Goal: Transaction & Acquisition: Purchase product/service

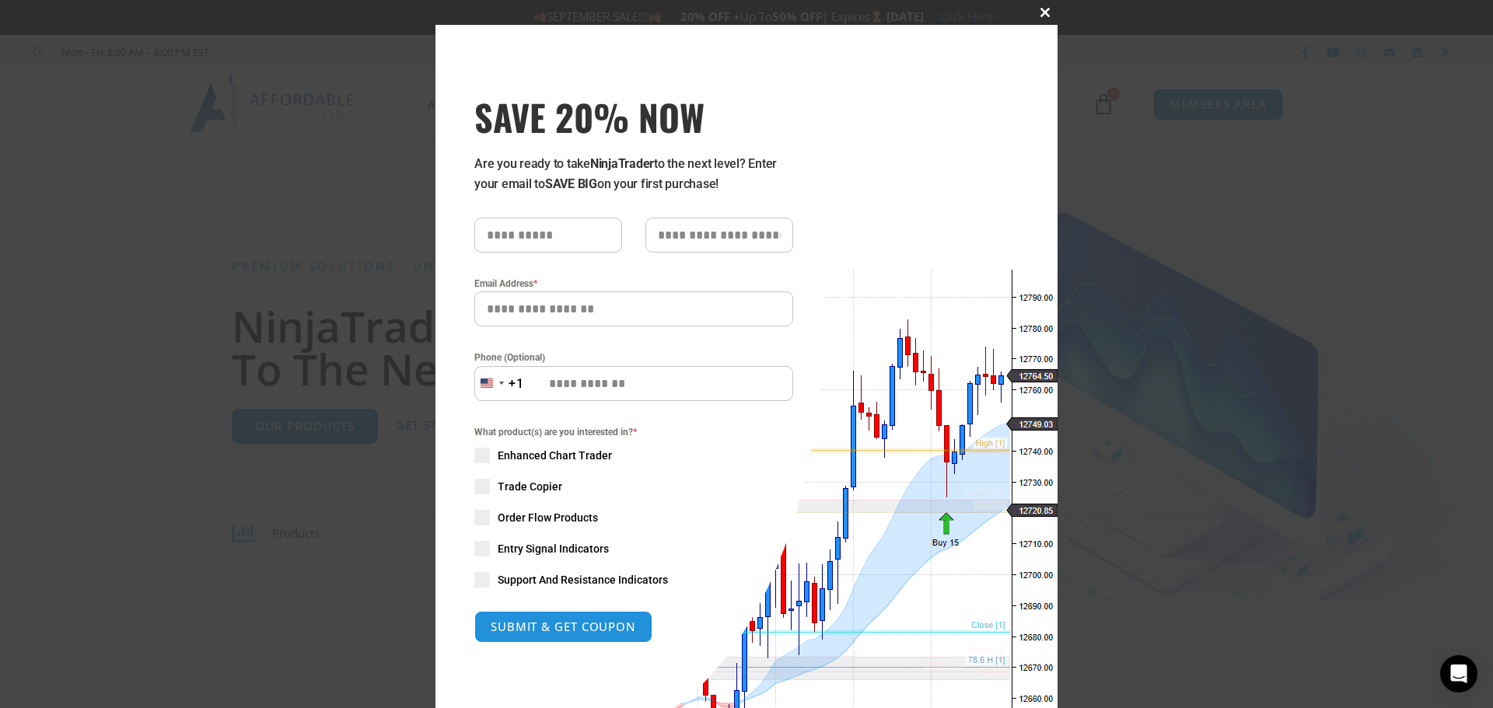
click at [1042, 9] on span at bounding box center [1045, 12] width 25 height 9
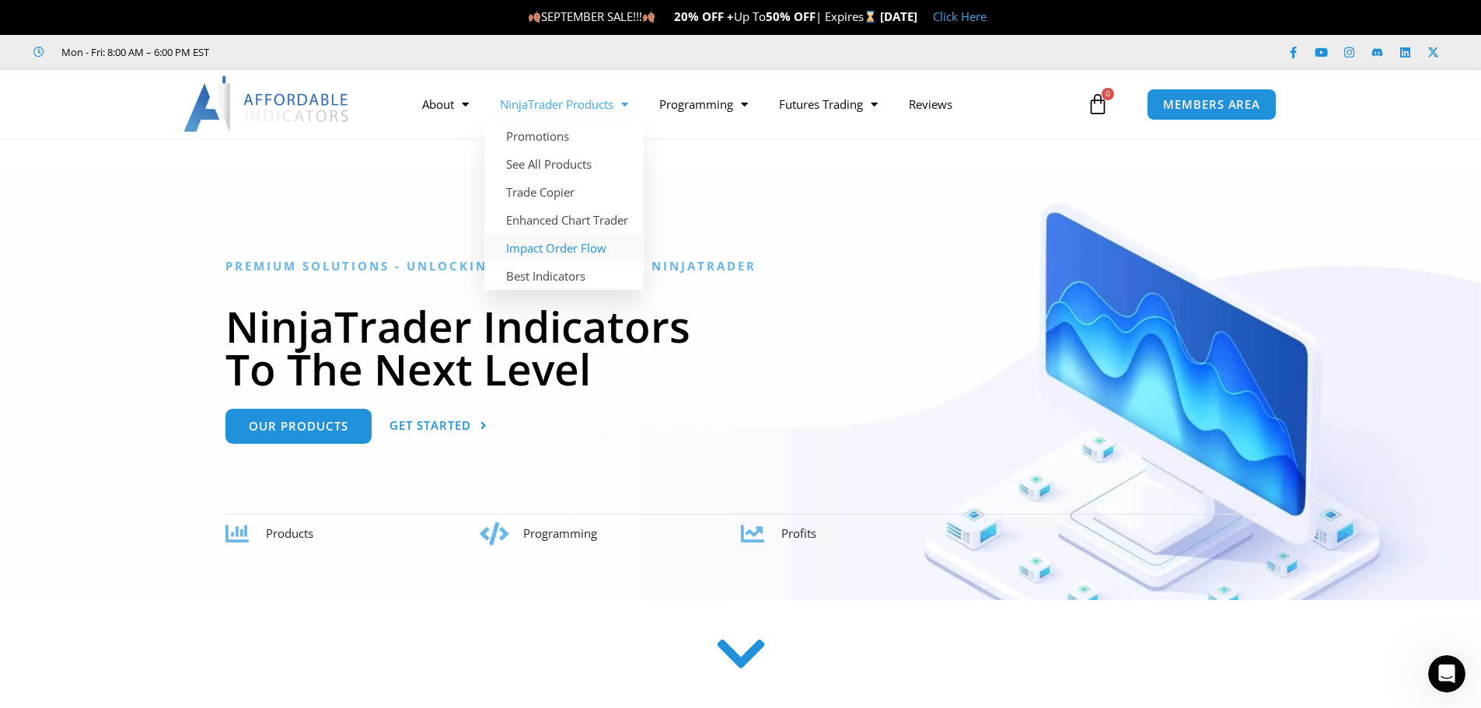
click at [598, 250] on link "Impact Order Flow" at bounding box center [563, 248] width 159 height 28
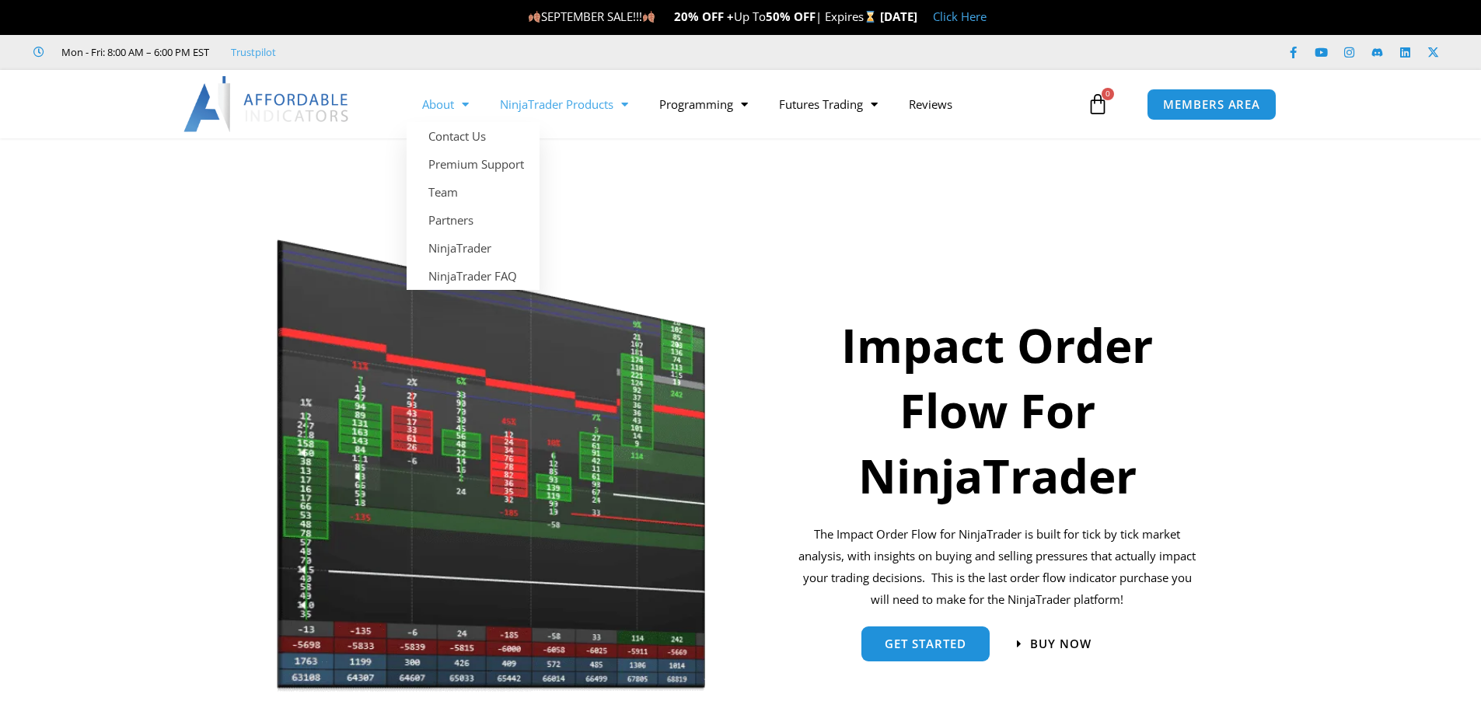
click at [537, 106] on link "NinjaTrader Products" at bounding box center [563, 104] width 159 height 36
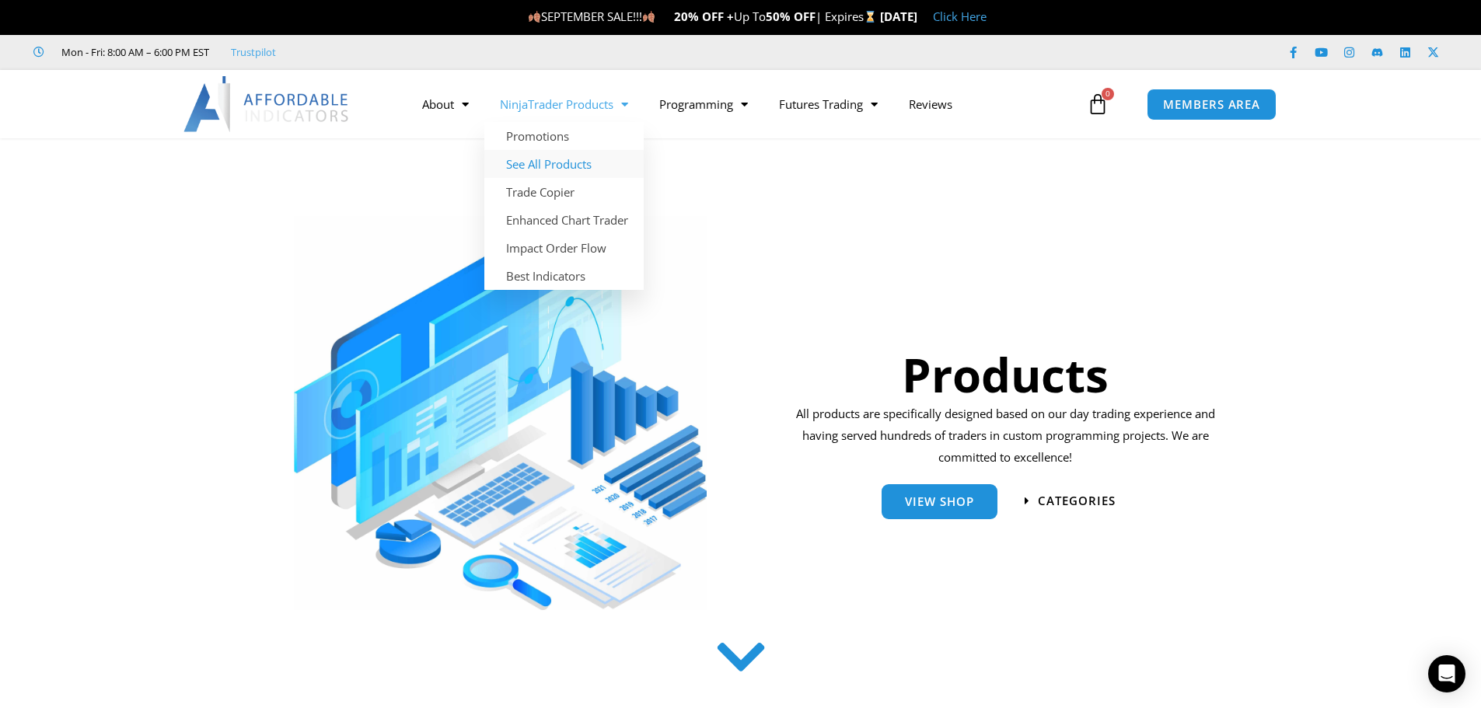
click at [548, 166] on link "See All Products" at bounding box center [563, 164] width 159 height 28
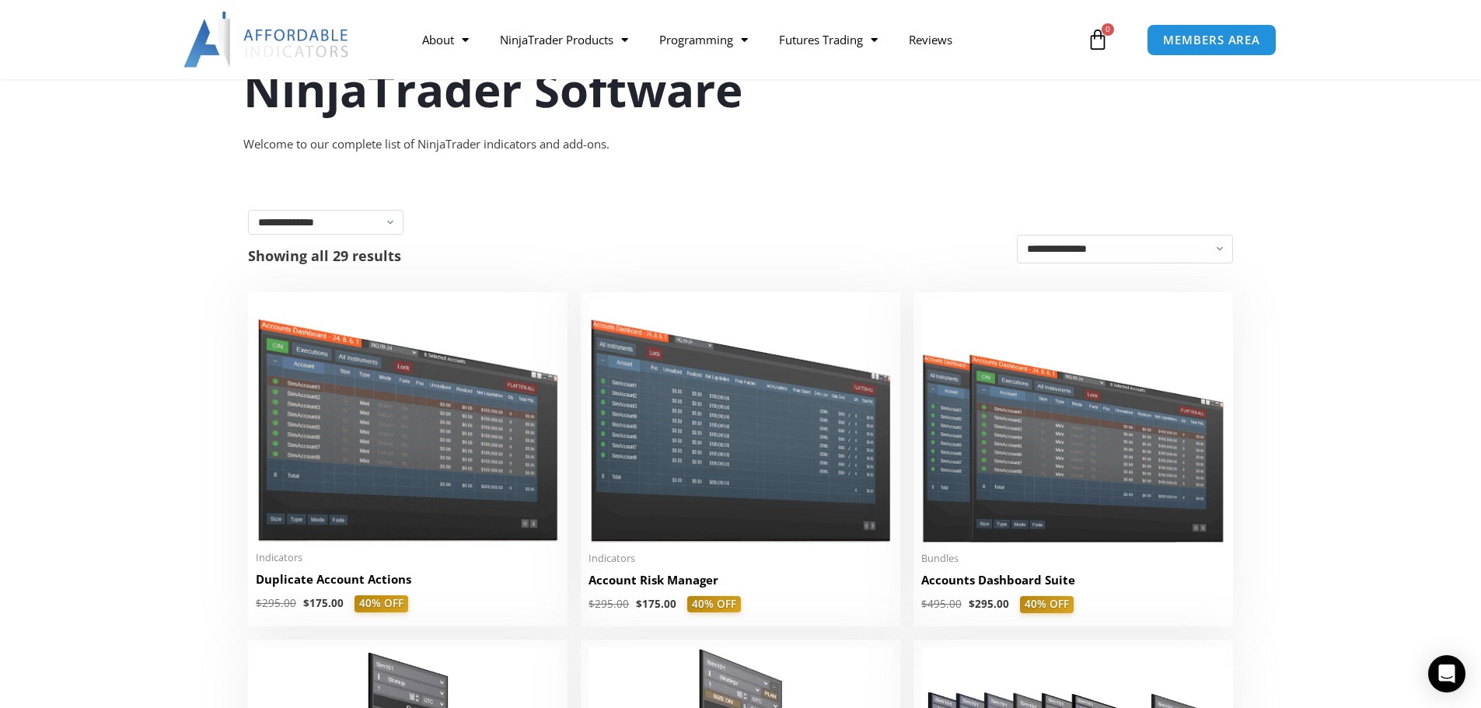
scroll to position [311, 0]
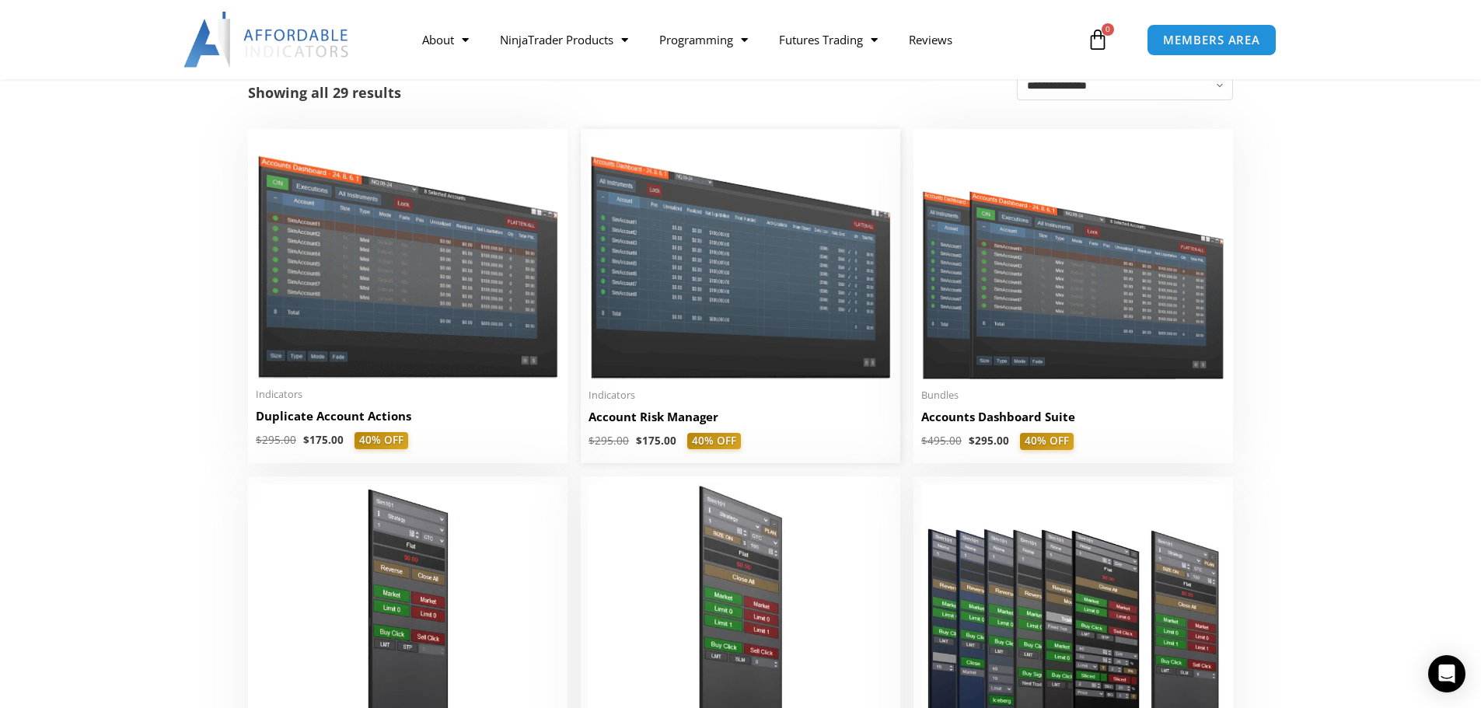
click at [649, 265] on img at bounding box center [741, 258] width 304 height 242
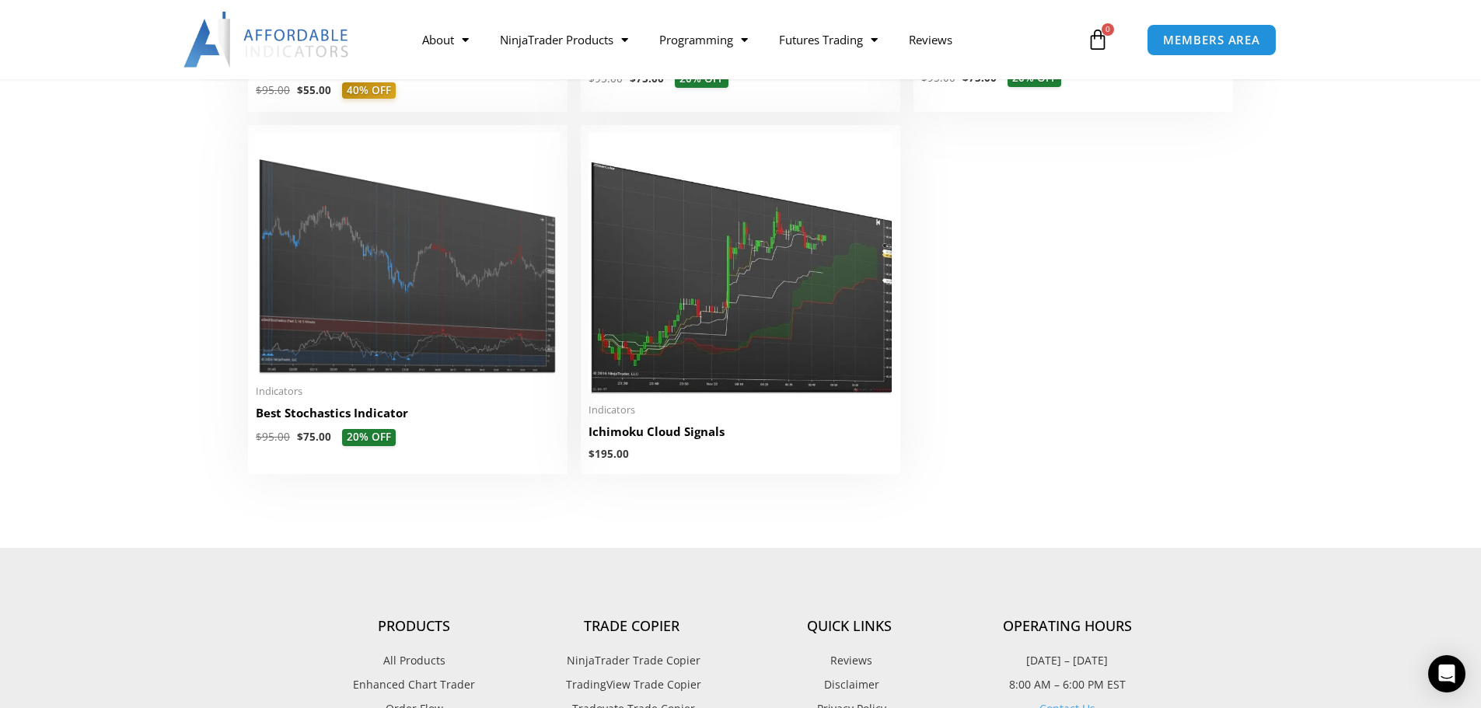
scroll to position [3577, 0]
